Goal: Task Accomplishment & Management: Use online tool/utility

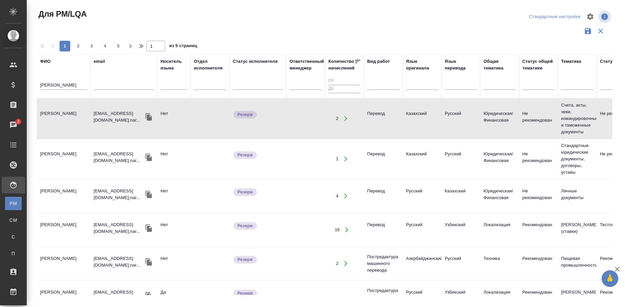
click at [495, 25] on div at bounding box center [325, 31] width 576 height 13
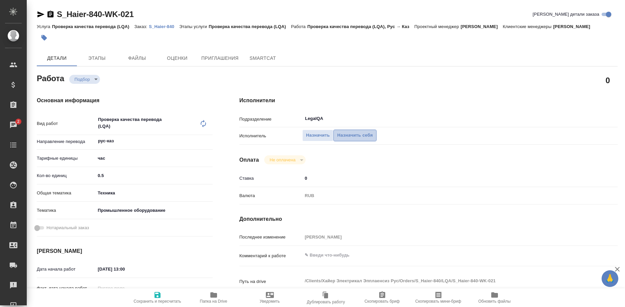
click at [347, 132] on span "Назначить себя" at bounding box center [354, 136] width 35 height 8
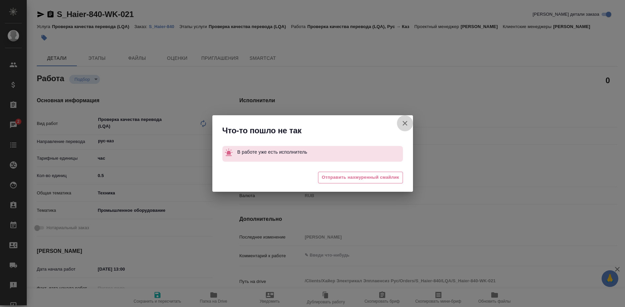
click at [401, 122] on icon "button" at bounding box center [405, 123] width 8 height 8
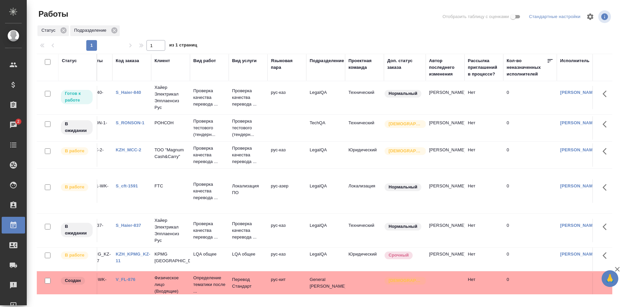
scroll to position [0, 24]
